Goal: Task Accomplishment & Management: Use online tool/utility

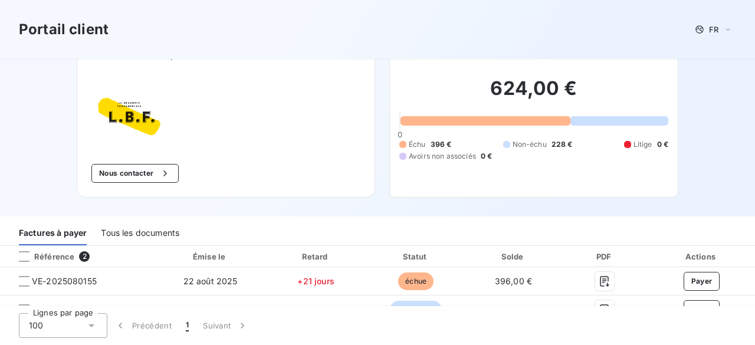
scroll to position [48, 0]
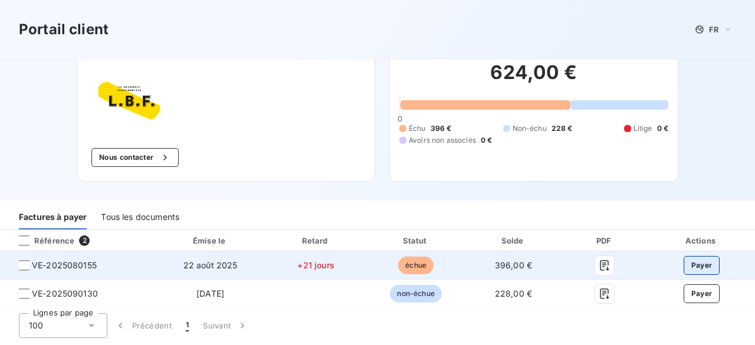
click at [698, 265] on button "Payer" at bounding box center [702, 265] width 37 height 19
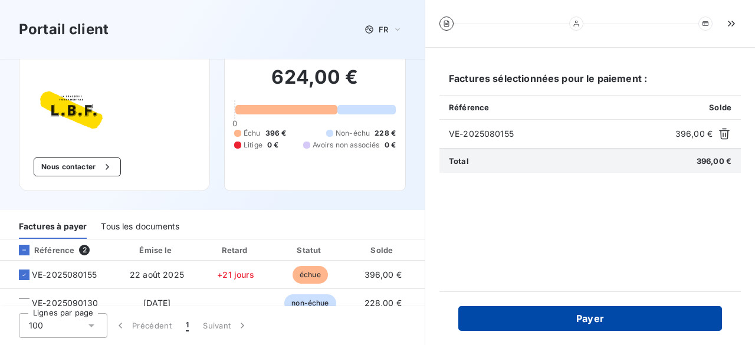
click at [594, 320] on button "Payer" at bounding box center [590, 318] width 264 height 25
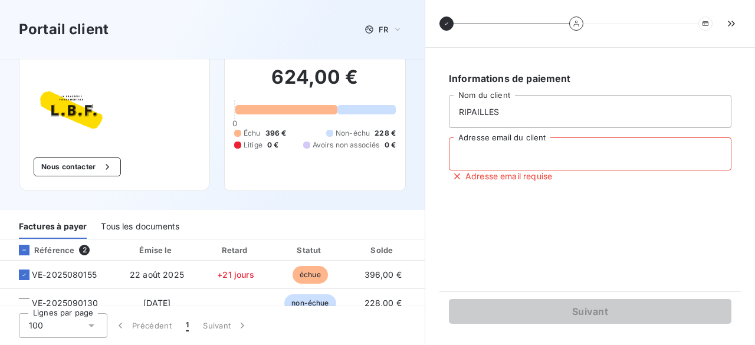
click at [548, 158] on input "Adresse email du client" at bounding box center [590, 153] width 282 height 33
drag, startPoint x: 557, startPoint y: 157, endPoint x: 431, endPoint y: 160, distance: 125.6
click at [431, 160] on div "Informations de paiement RIPAILLES Nom du client [EMAIL_ADDRESS][DOMAIN_NAME] A…" at bounding box center [590, 196] width 330 height 297
type input "[EMAIL_ADDRESS][DOMAIN_NAME]"
click at [511, 225] on div "Informations de paiement RIPAILLES Nom du client [EMAIL_ADDRESS][DOMAIN_NAME] A…" at bounding box center [589, 169] width 301 height 215
